Goal: Information Seeking & Learning: Learn about a topic

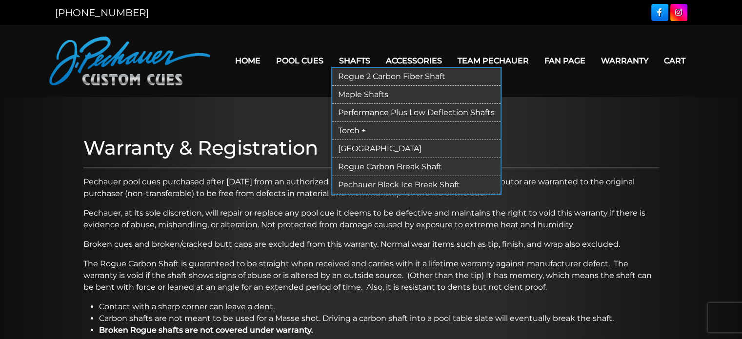
click at [373, 109] on link "Performance Plus Low Deflection Shafts" at bounding box center [416, 113] width 168 height 18
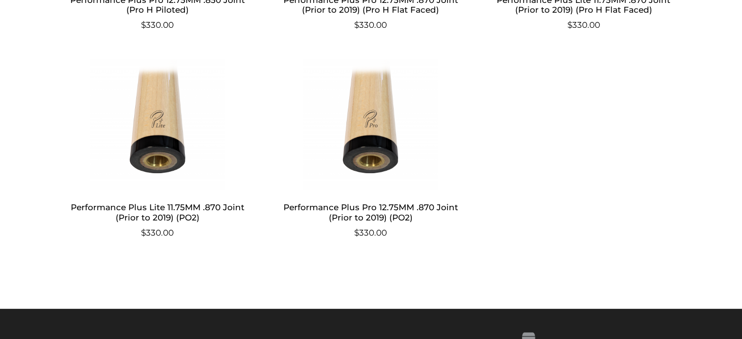
scroll to position [1140, 0]
